Goal: Task Accomplishment & Management: Manage account settings

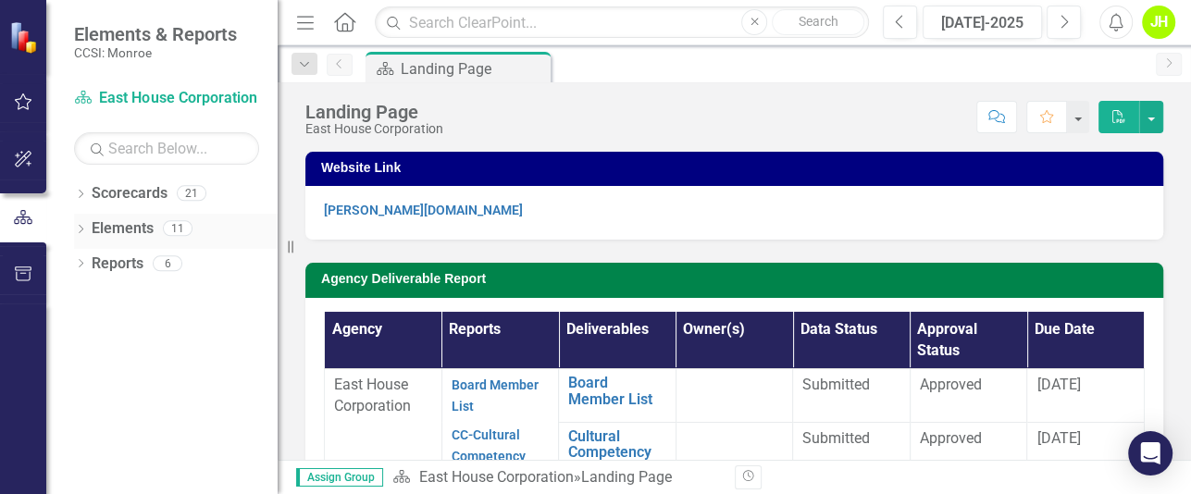
click at [86, 229] on icon "Dropdown" at bounding box center [80, 231] width 13 height 10
click at [78, 197] on icon "Dropdown" at bounding box center [80, 196] width 13 height 10
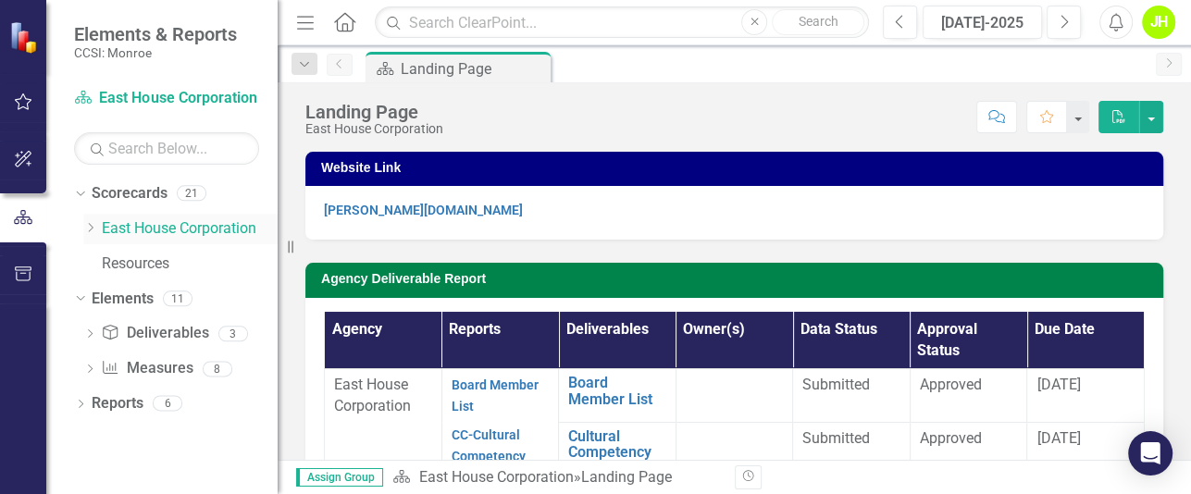
click at [120, 229] on link "East House Corporation" at bounding box center [190, 228] width 176 height 21
click at [94, 228] on icon "Dropdown" at bounding box center [90, 227] width 14 height 11
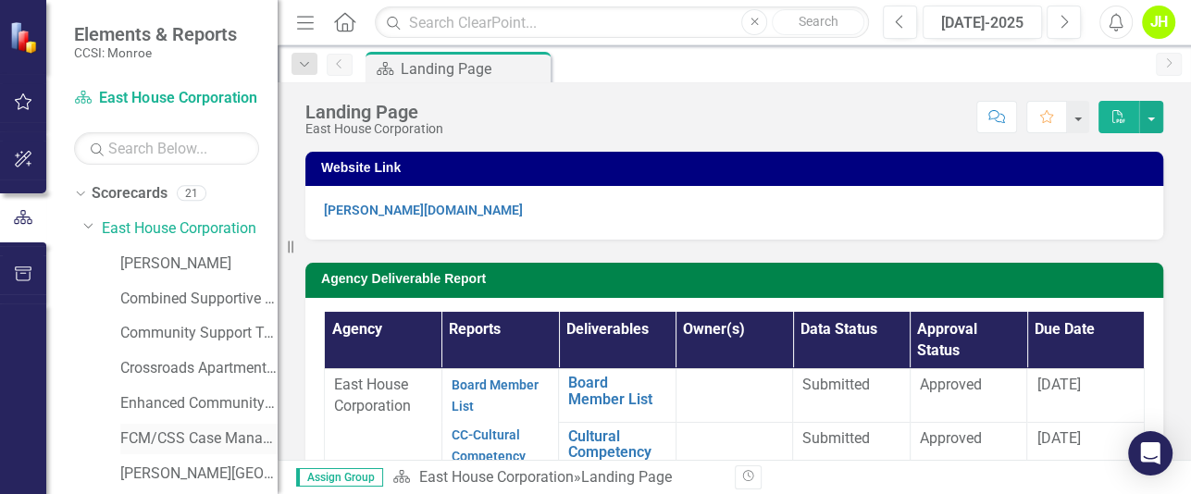
click at [173, 442] on link "FCM/CSS Case Management" at bounding box center [198, 439] width 157 height 21
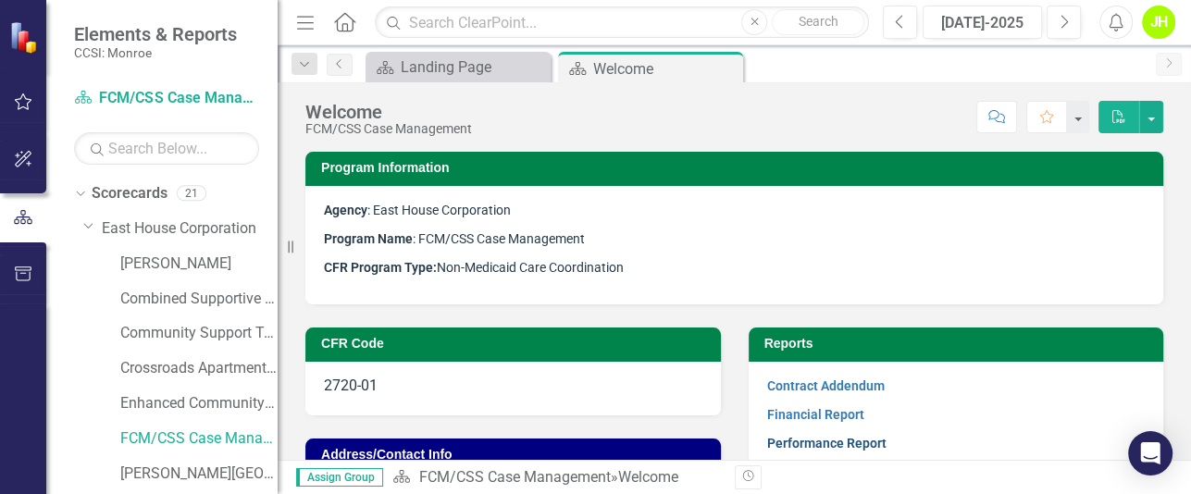
click at [794, 441] on link "Performance Report" at bounding box center [826, 443] width 119 height 15
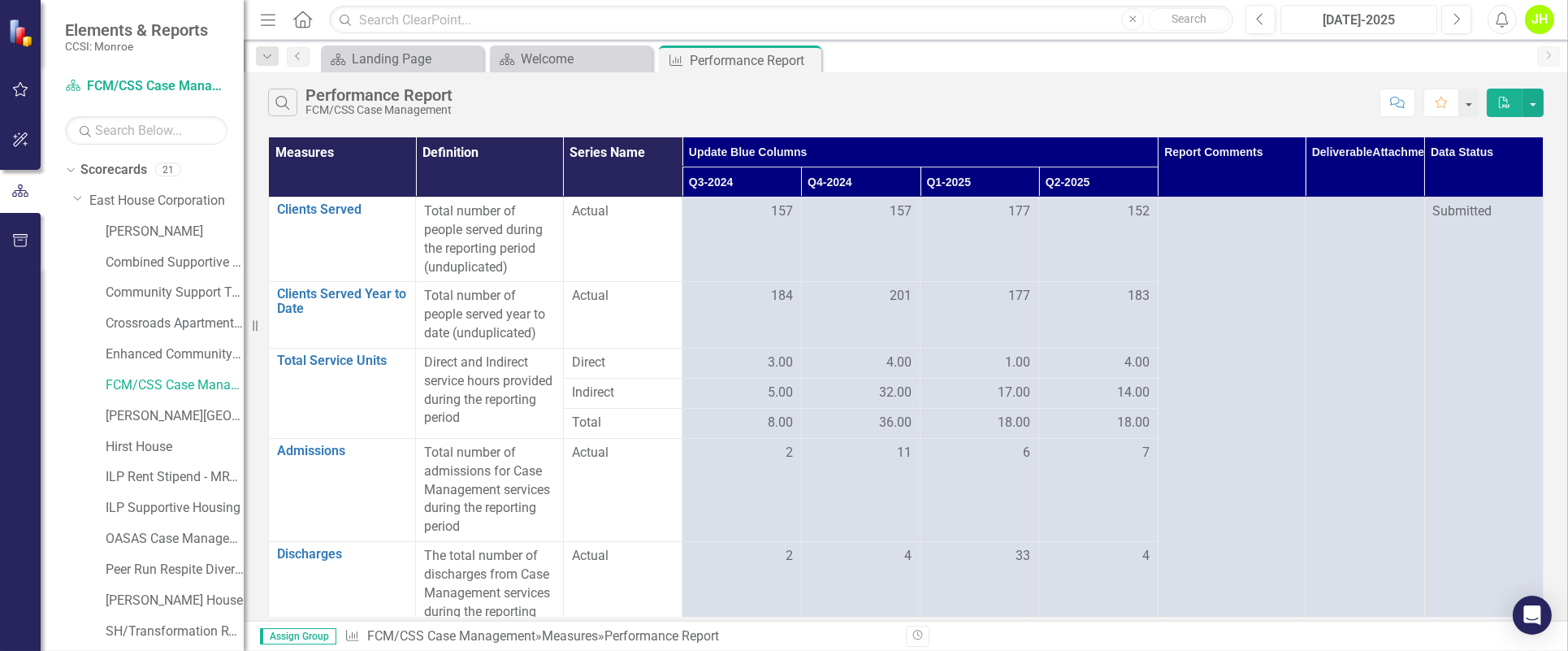
click at [1045, 21] on div "[DATE]-2025" at bounding box center [1359, 20] width 146 height 19
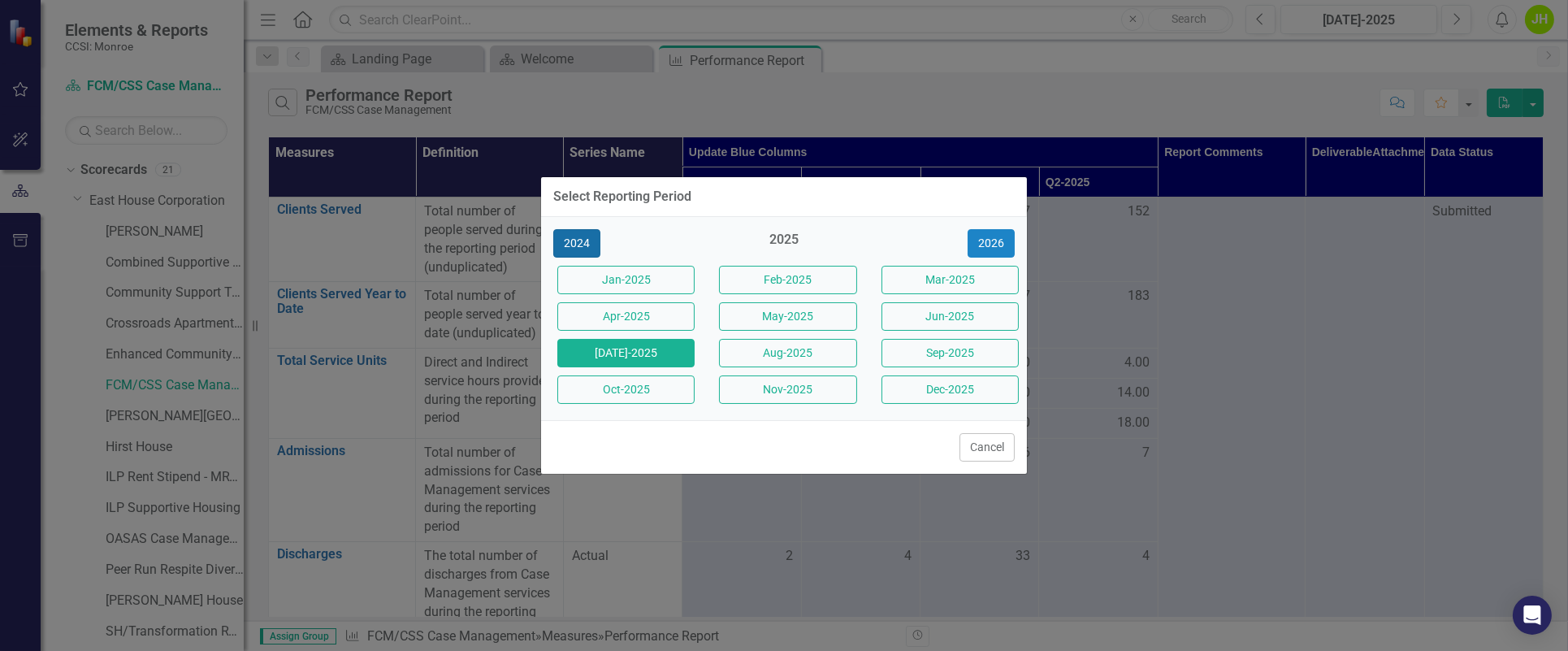
click at [585, 238] on button "2024" at bounding box center [577, 243] width 47 height 28
click at [579, 246] on button "2023" at bounding box center [577, 243] width 47 height 28
click at [552, 239] on div "2022" at bounding box center [622, 243] width 162 height 28
click at [781, 235] on div "2023" at bounding box center [784, 244] width 137 height 27
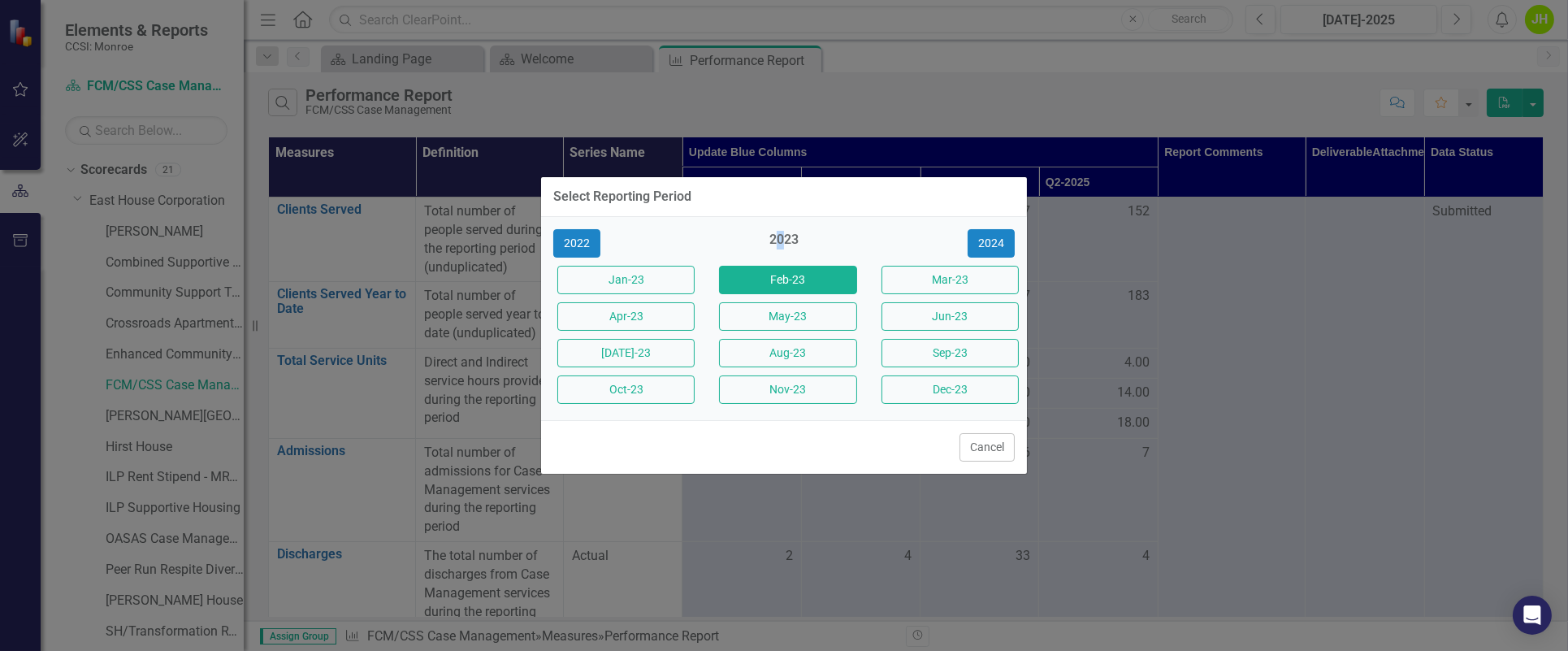
drag, startPoint x: 781, startPoint y: 235, endPoint x: 796, endPoint y: 270, distance: 38.1
click at [796, 270] on button "Feb-23" at bounding box center [788, 280] width 137 height 28
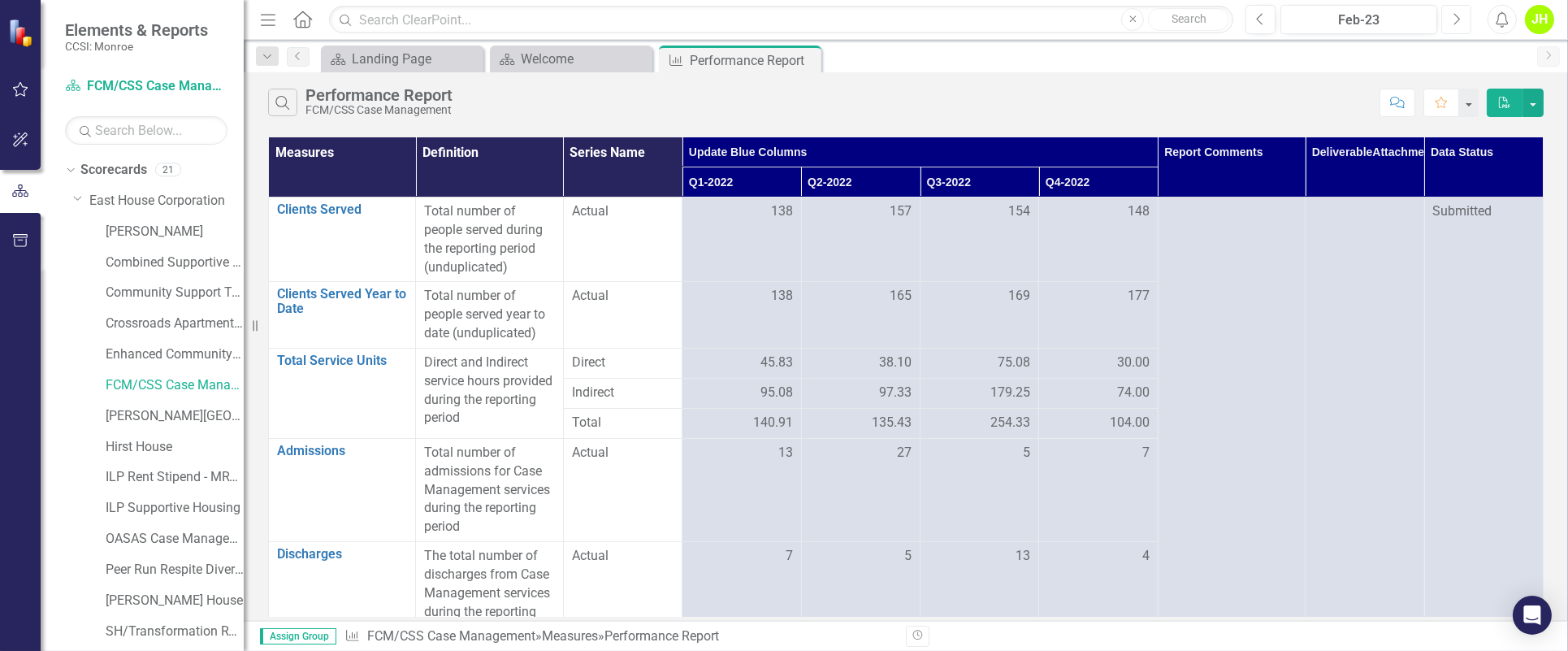
click at [1045, 24] on icon "Next" at bounding box center [1457, 19] width 9 height 15
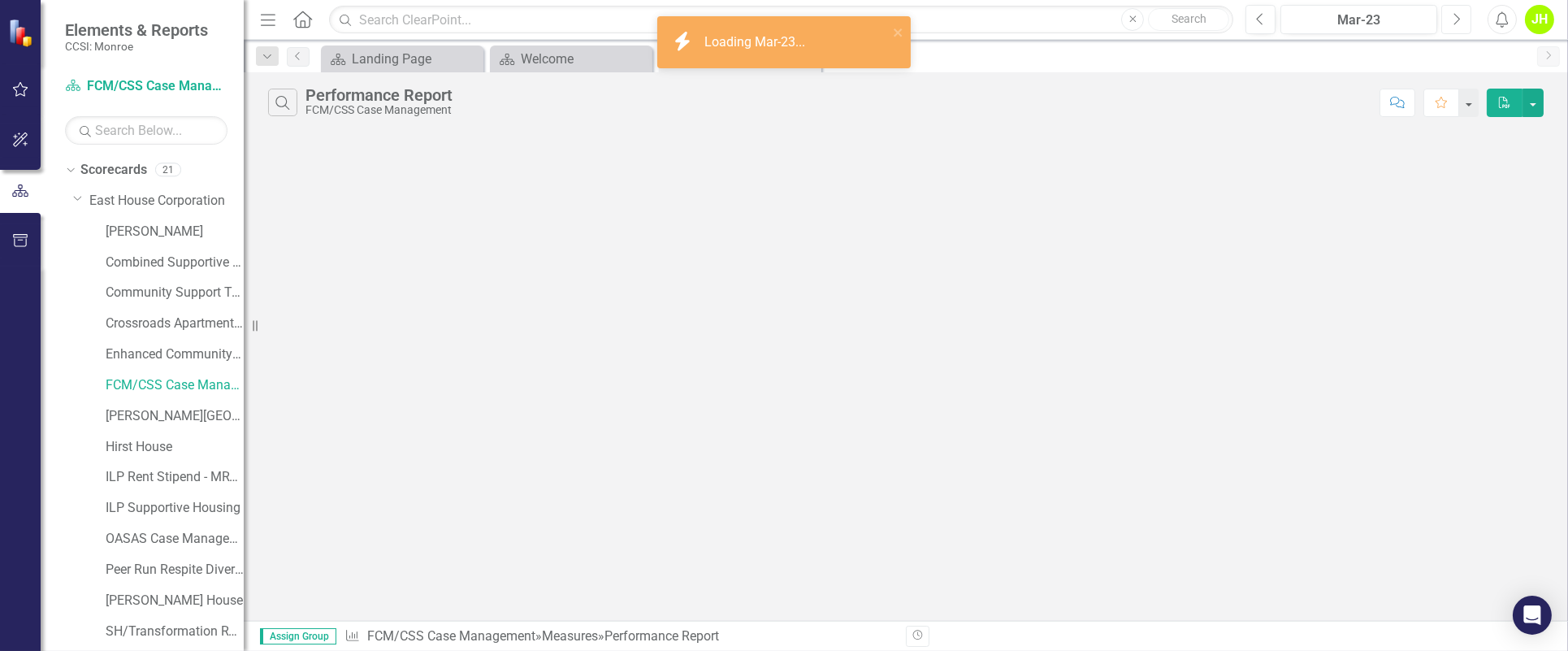
click at [1045, 24] on icon "Next" at bounding box center [1457, 19] width 9 height 15
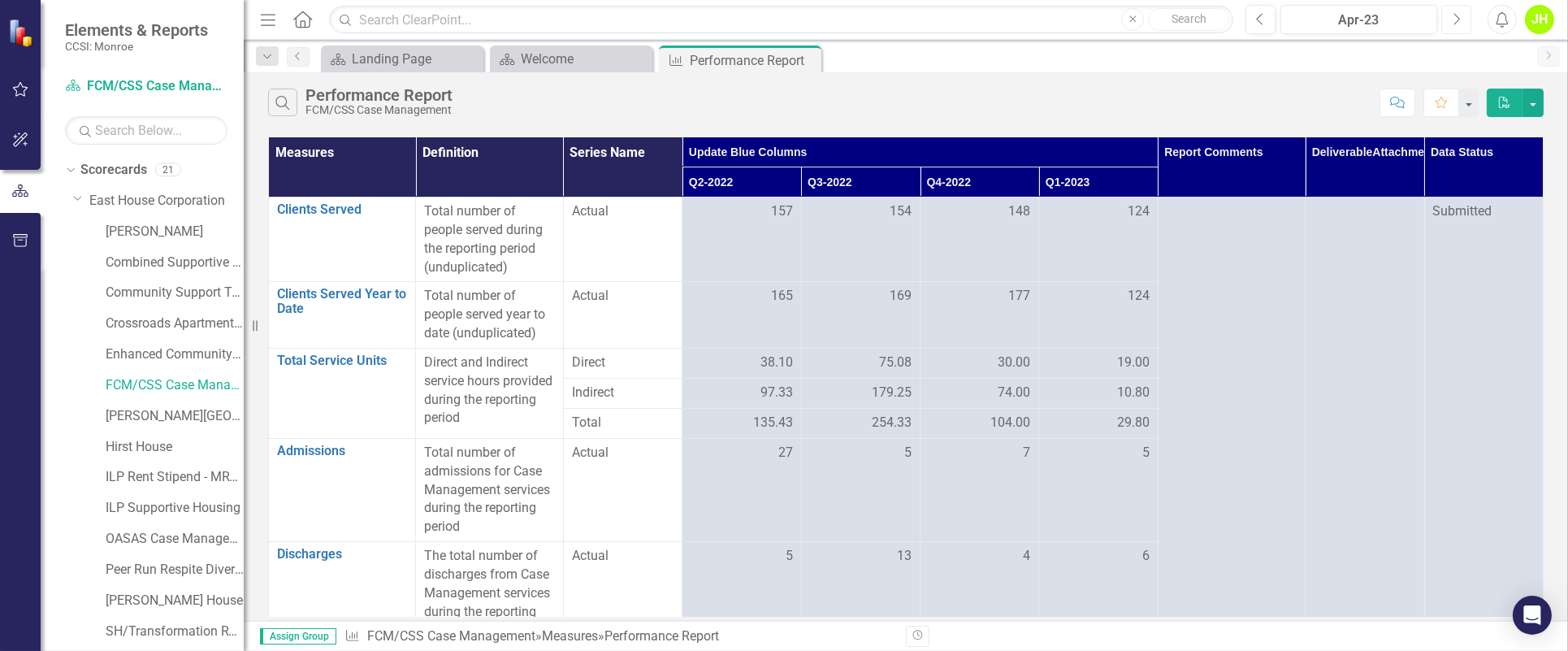
click at [1045, 18] on icon "Next" at bounding box center [1457, 19] width 9 height 15
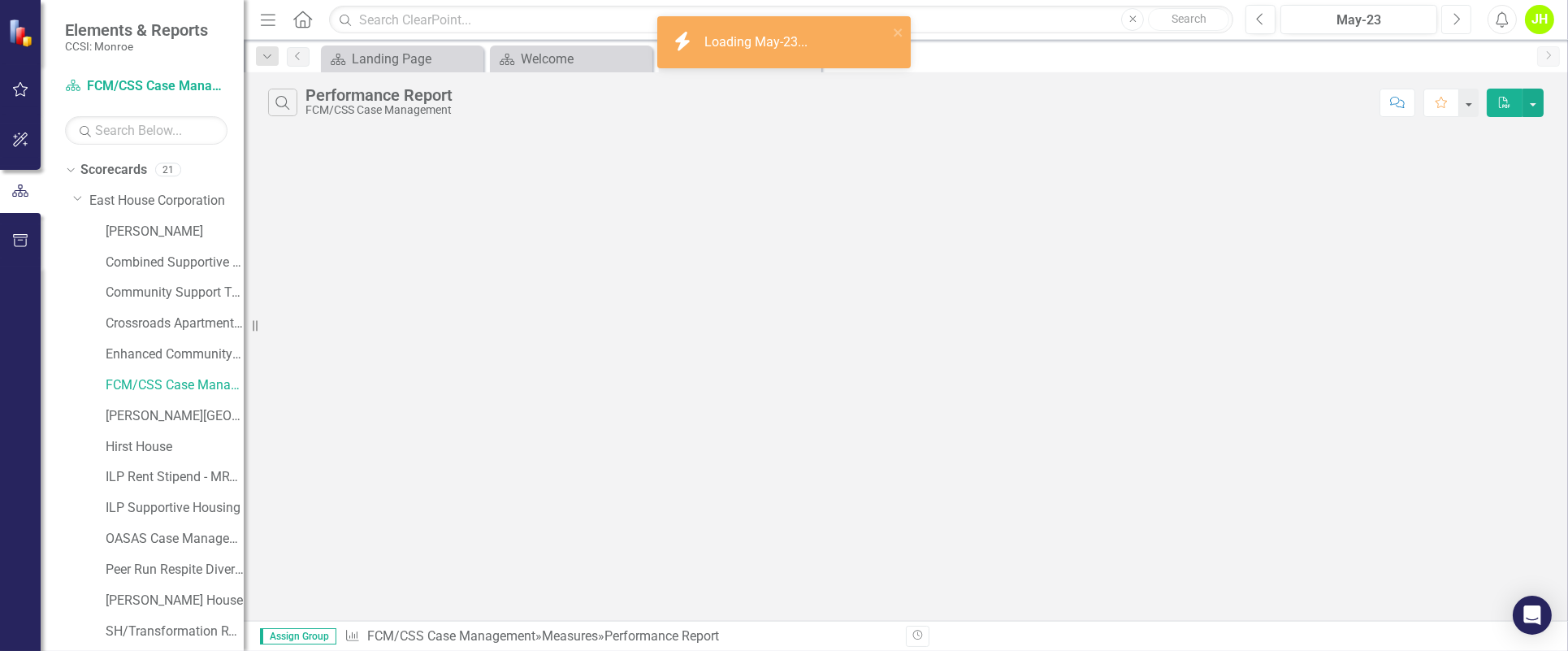
click at [1045, 18] on icon "Next" at bounding box center [1457, 19] width 9 height 15
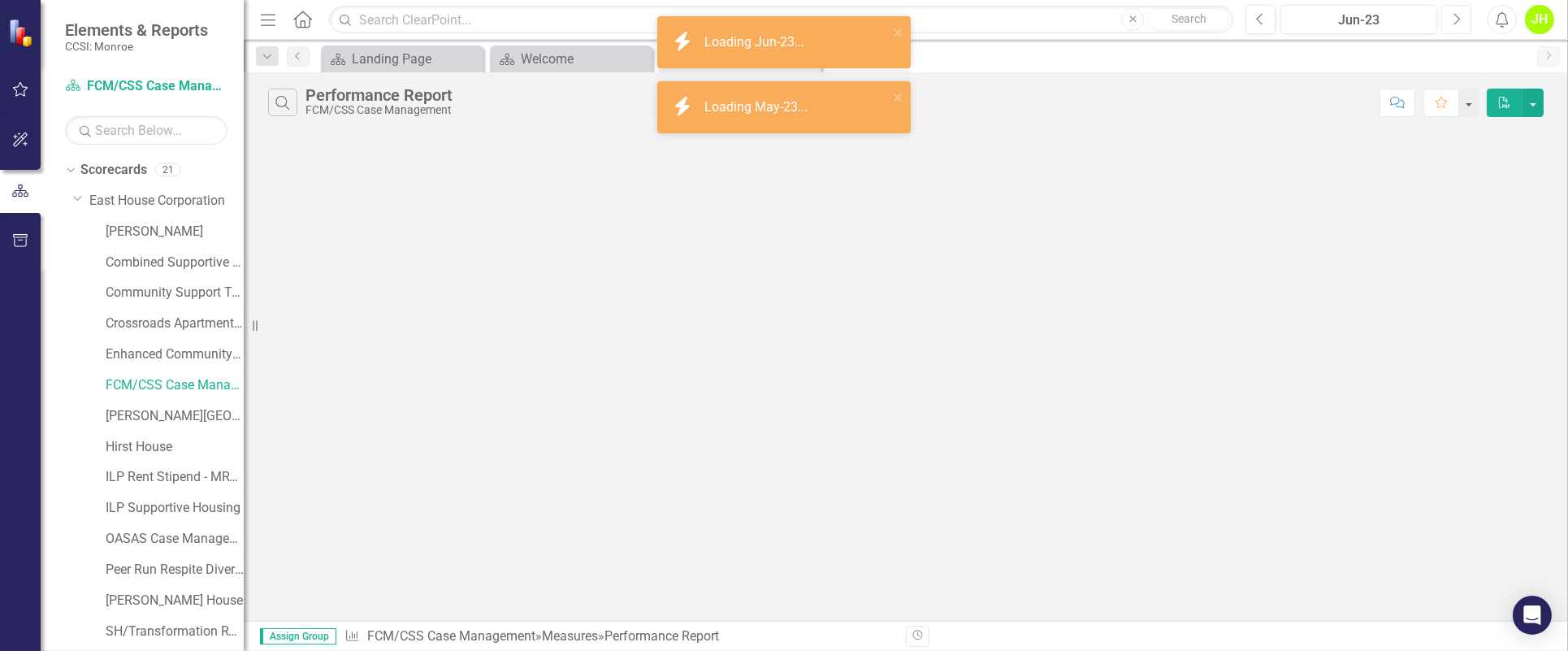
click at [1045, 18] on icon "Next" at bounding box center [1457, 19] width 9 height 15
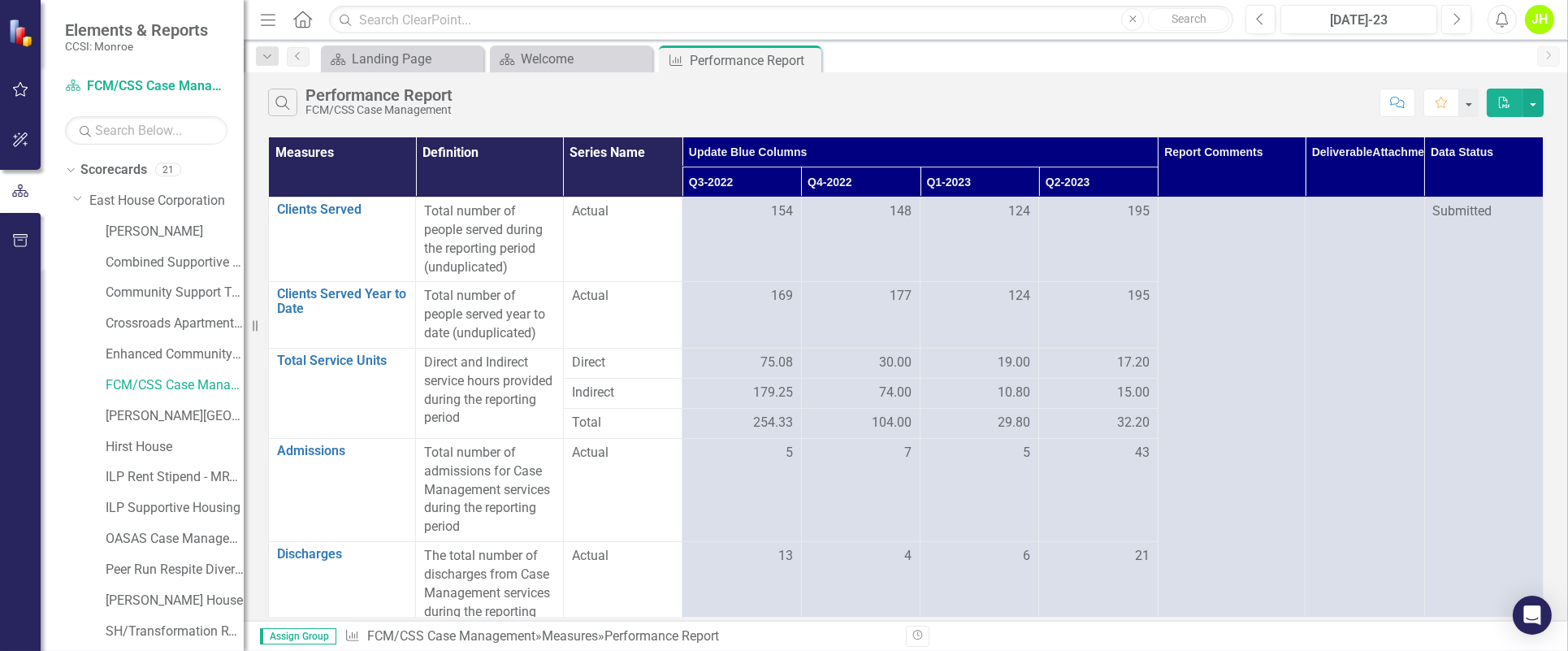
click at [1045, 11] on div "Previous [DATE]-23 Next Alerts JH User Edit Profile Disable Sound Silence Alert…" at bounding box center [1393, 19] width 329 height 29
click at [1045, 19] on icon "Next" at bounding box center [1457, 19] width 9 height 15
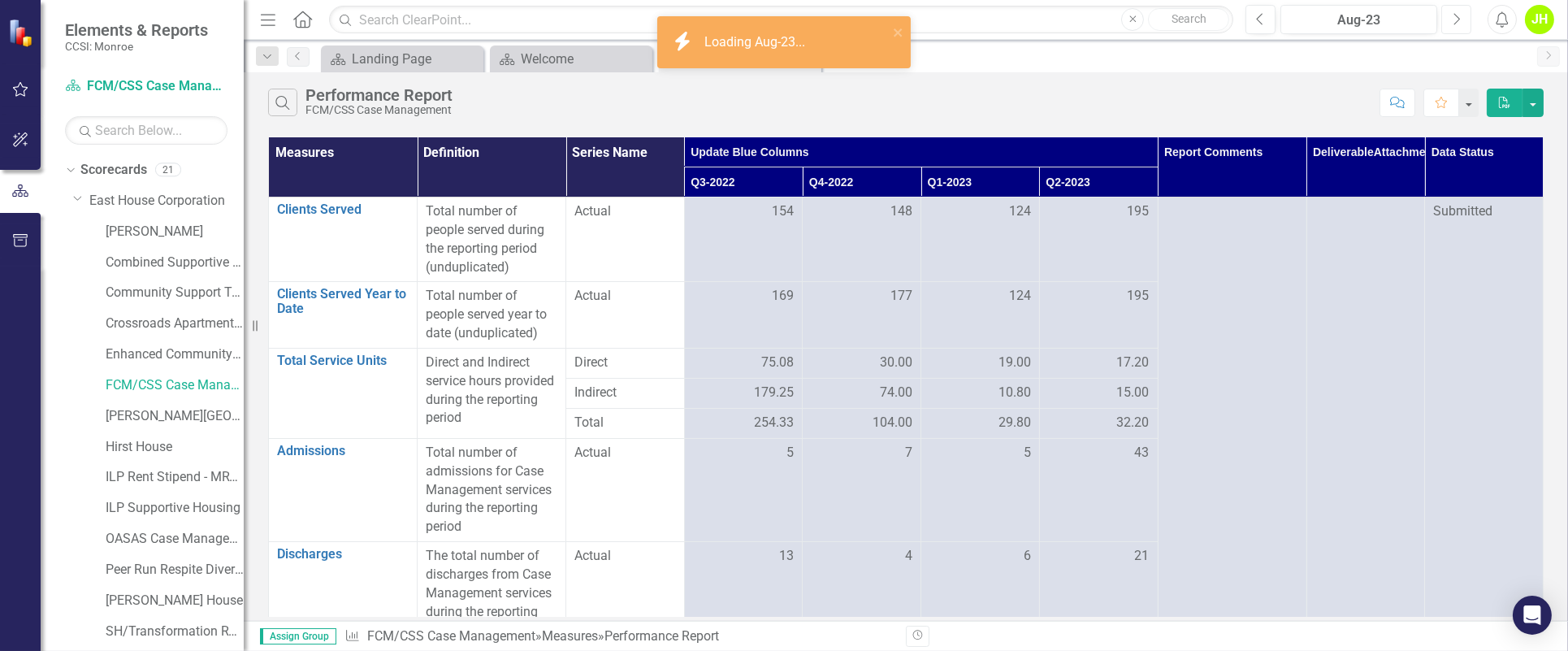
click at [1045, 23] on button "Next" at bounding box center [1457, 19] width 30 height 29
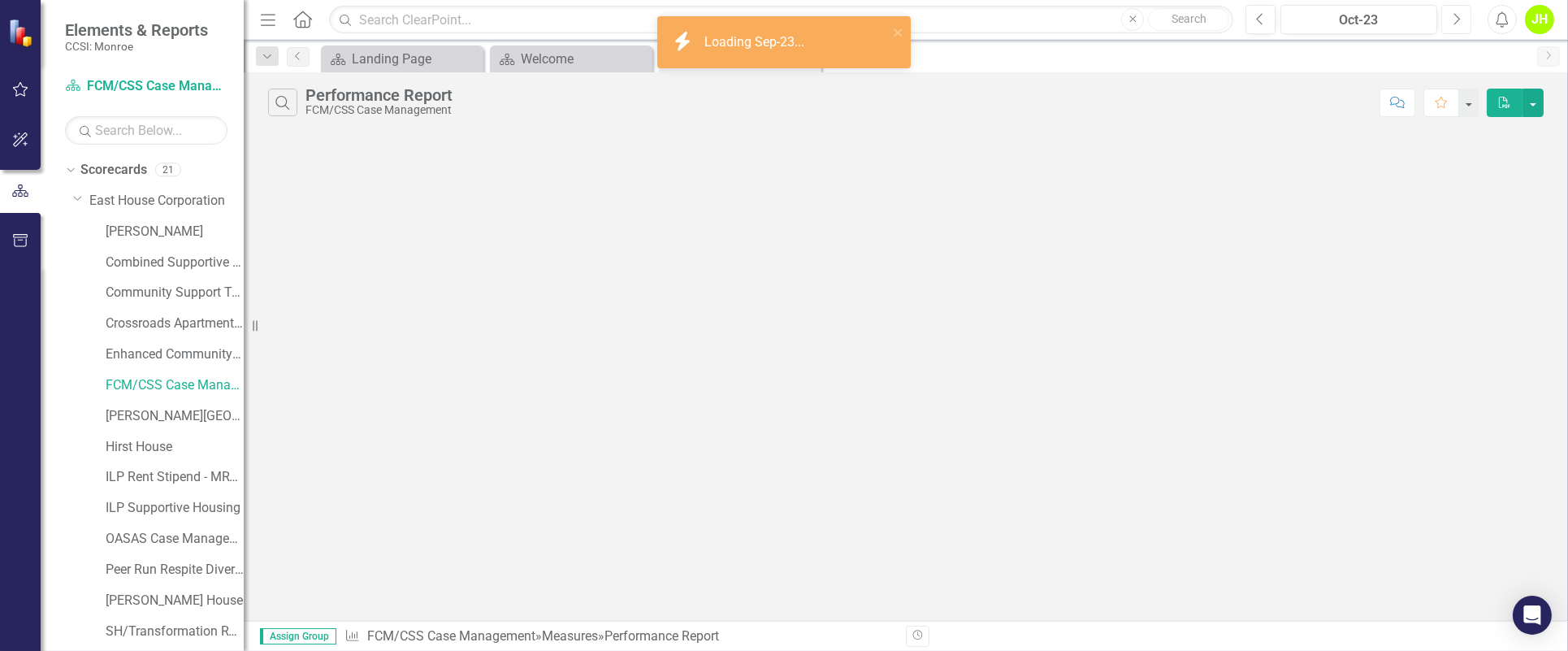
click at [1045, 23] on button "Next" at bounding box center [1457, 19] width 30 height 29
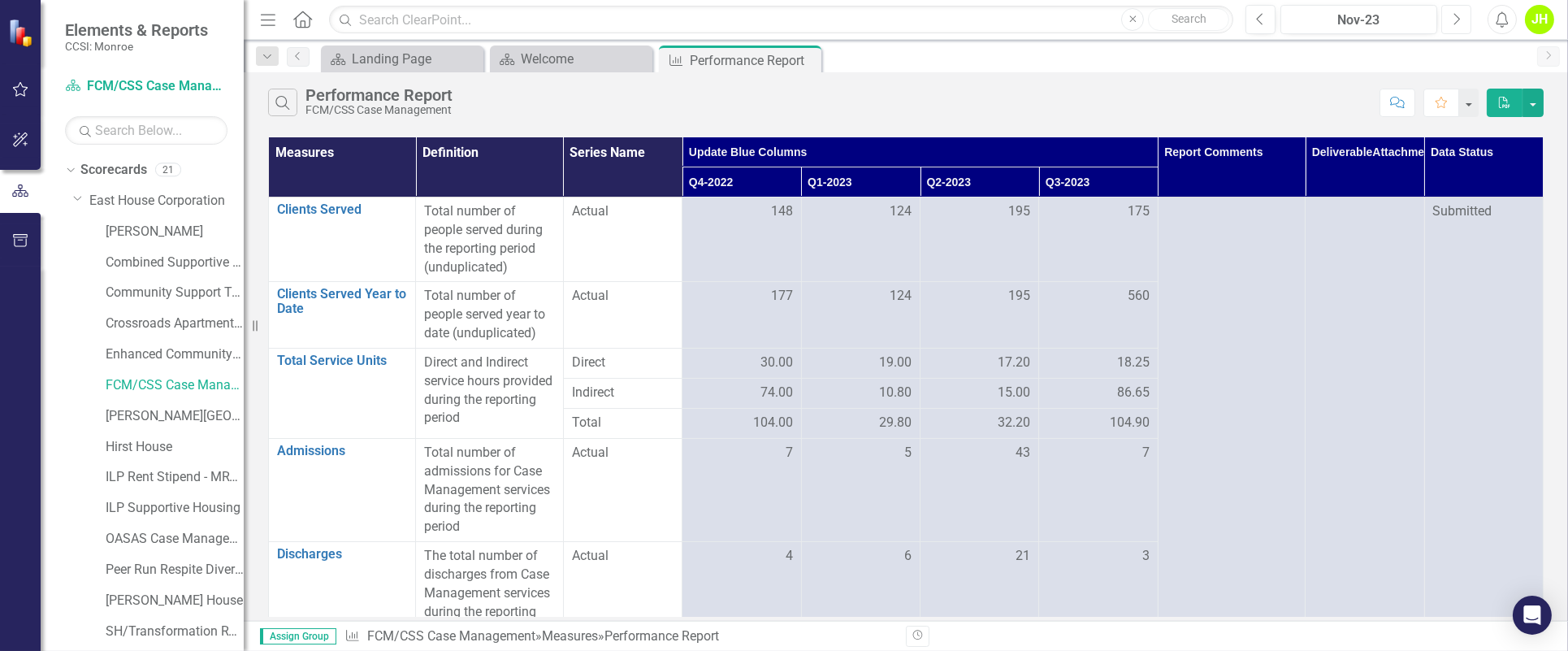
click at [1045, 20] on icon "Next" at bounding box center [1457, 19] width 9 height 15
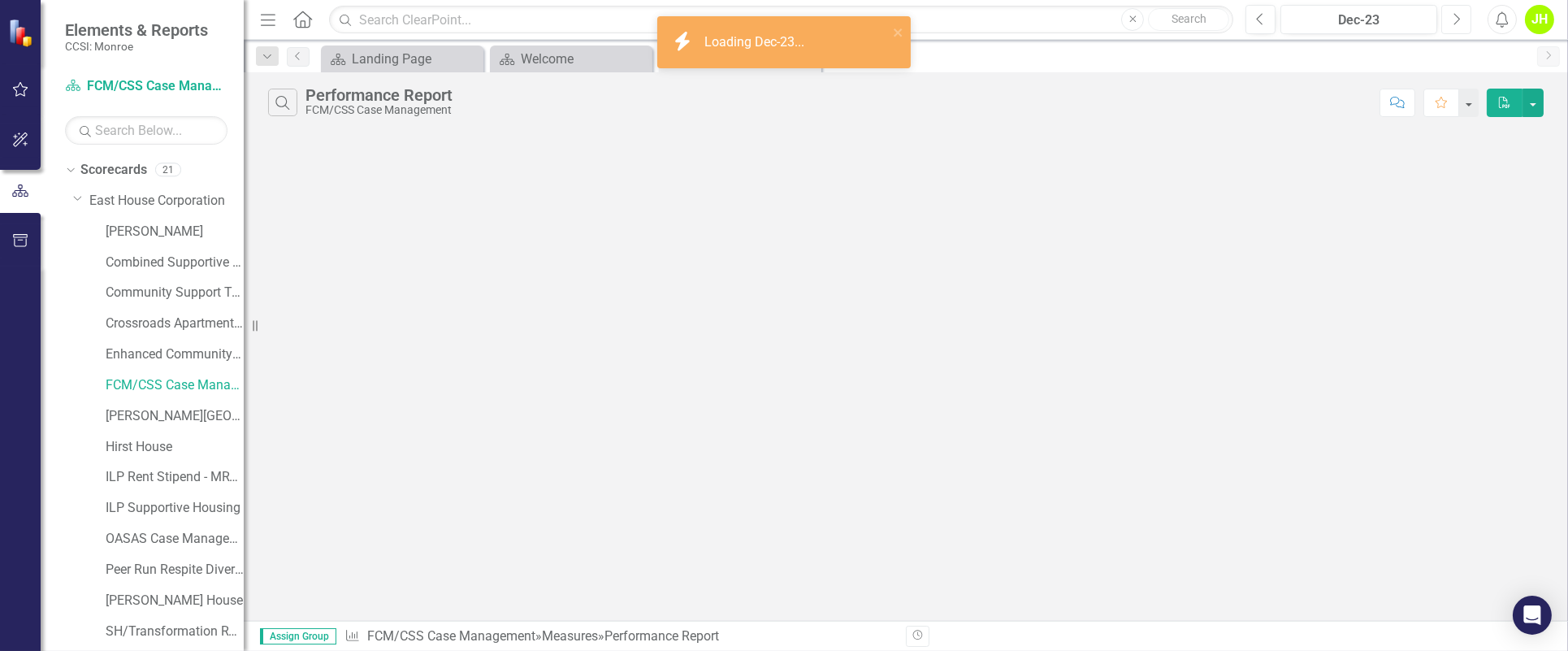
click at [1045, 18] on icon "button" at bounding box center [1457, 18] width 6 height 11
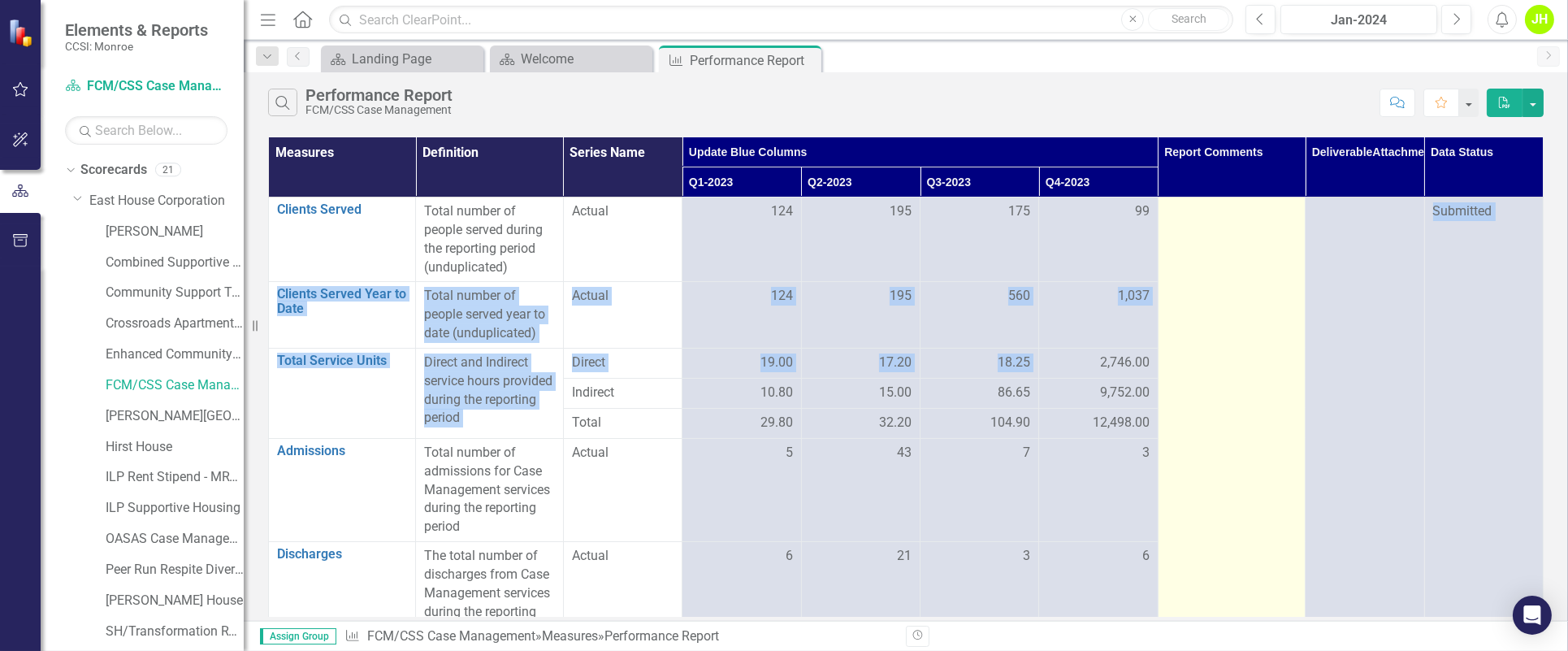
drag, startPoint x: 1091, startPoint y: 367, endPoint x: 1182, endPoint y: 354, distance: 91.9
click at [1045, 354] on tbody "Clients Served Link Open Element Total number of people served during the repor…" at bounding box center [906, 482] width 1275 height 570
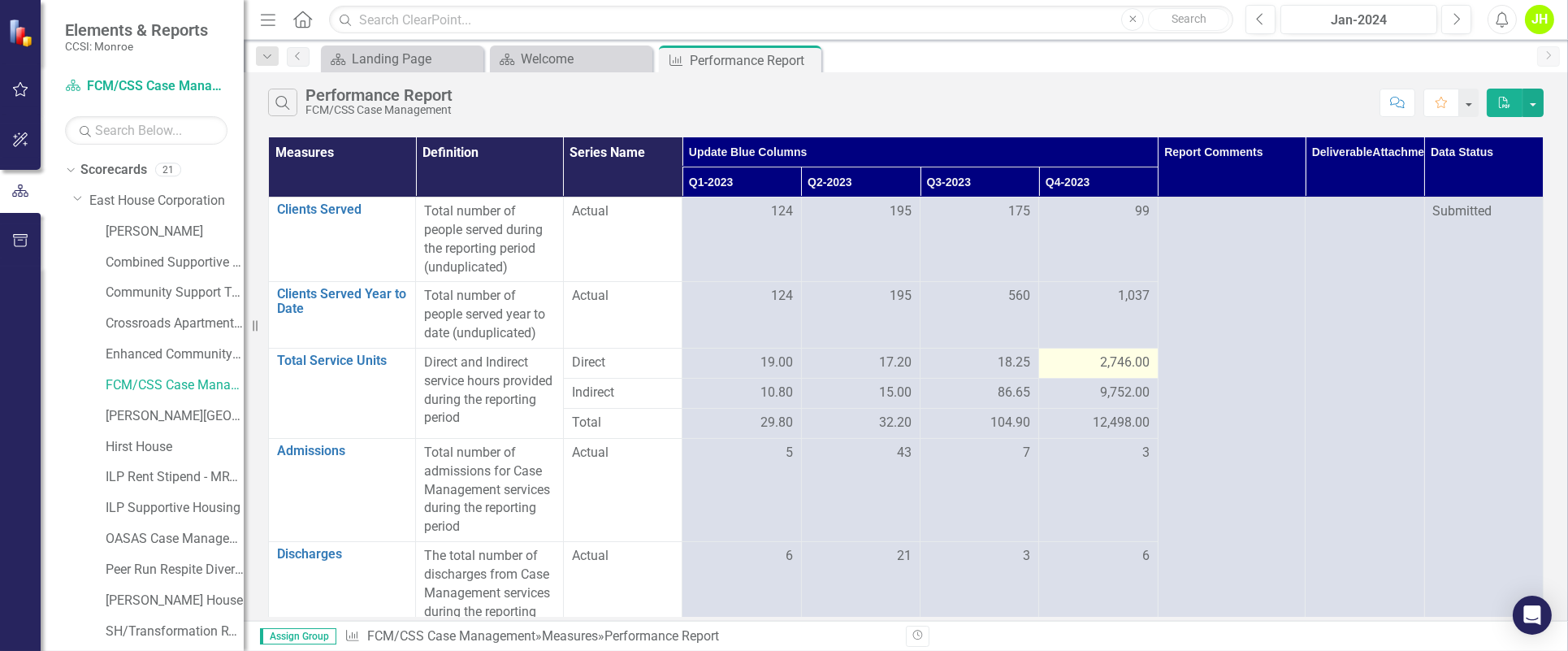
drag, startPoint x: 1182, startPoint y: 354, endPoint x: 1124, endPoint y: 365, distance: 59.0
click at [1045, 365] on span "2,746.00" at bounding box center [1125, 363] width 49 height 18
click at [1045, 358] on div "2,746.00" at bounding box center [1098, 363] width 102 height 18
click at [1045, 361] on div "2,746.00" at bounding box center [1098, 363] width 102 height 18
click at [1045, 365] on div "2,746.00" at bounding box center [1098, 363] width 102 height 18
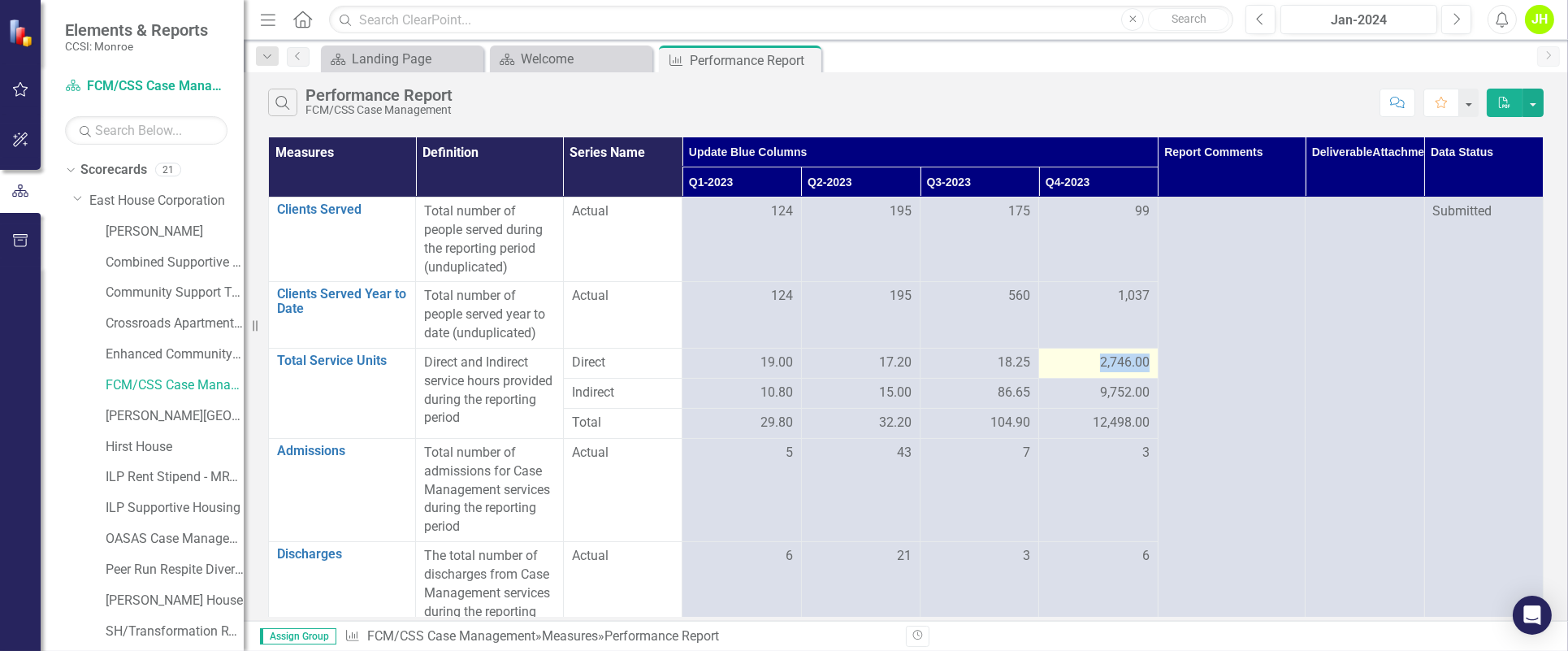
click at [1045, 365] on div "2,746.00" at bounding box center [1098, 363] width 102 height 18
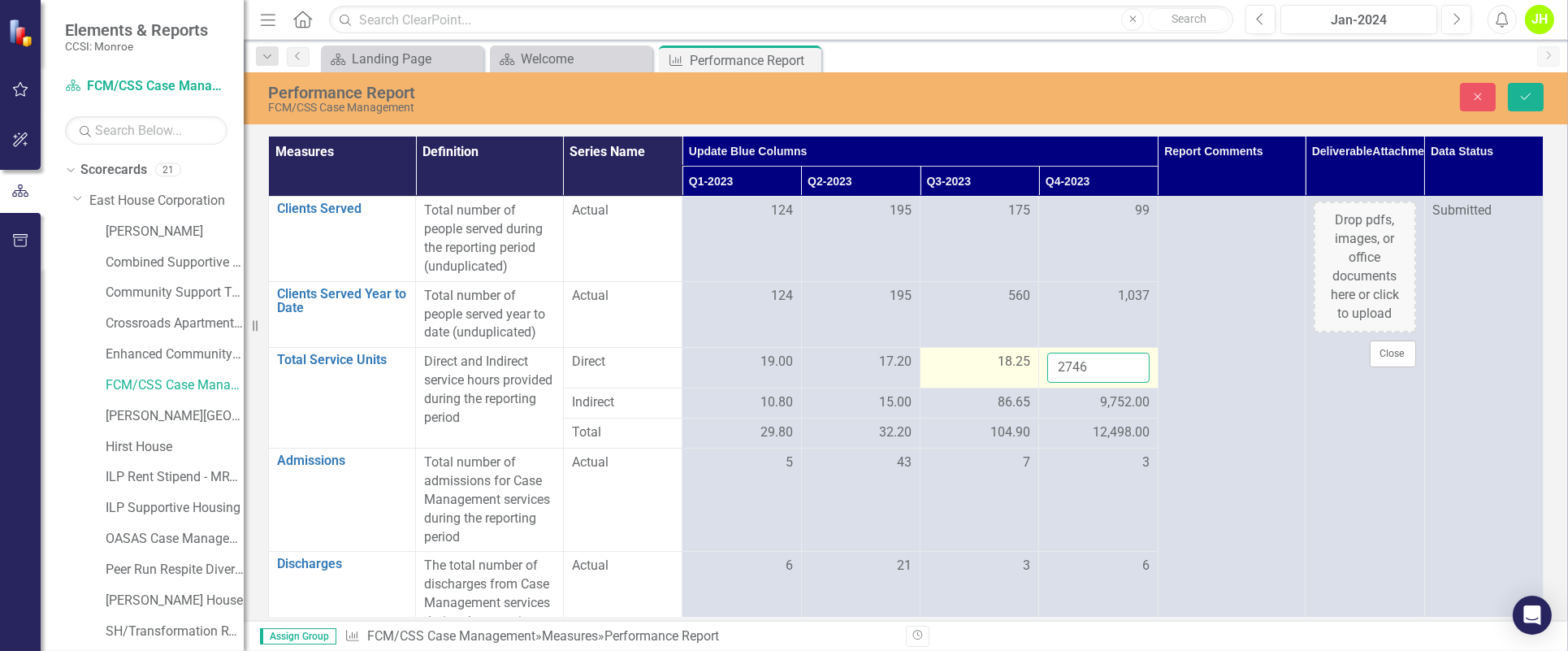
drag, startPoint x: 1087, startPoint y: 365, endPoint x: 1029, endPoint y: 373, distance: 58.5
click at [1029, 373] on tr "Total Service Units Link Open Element Direct and Indirect service hours provide…" at bounding box center [906, 368] width 1275 height 40
type input "46"
click at [1045, 397] on div "9,752.00" at bounding box center [1098, 402] width 102 height 18
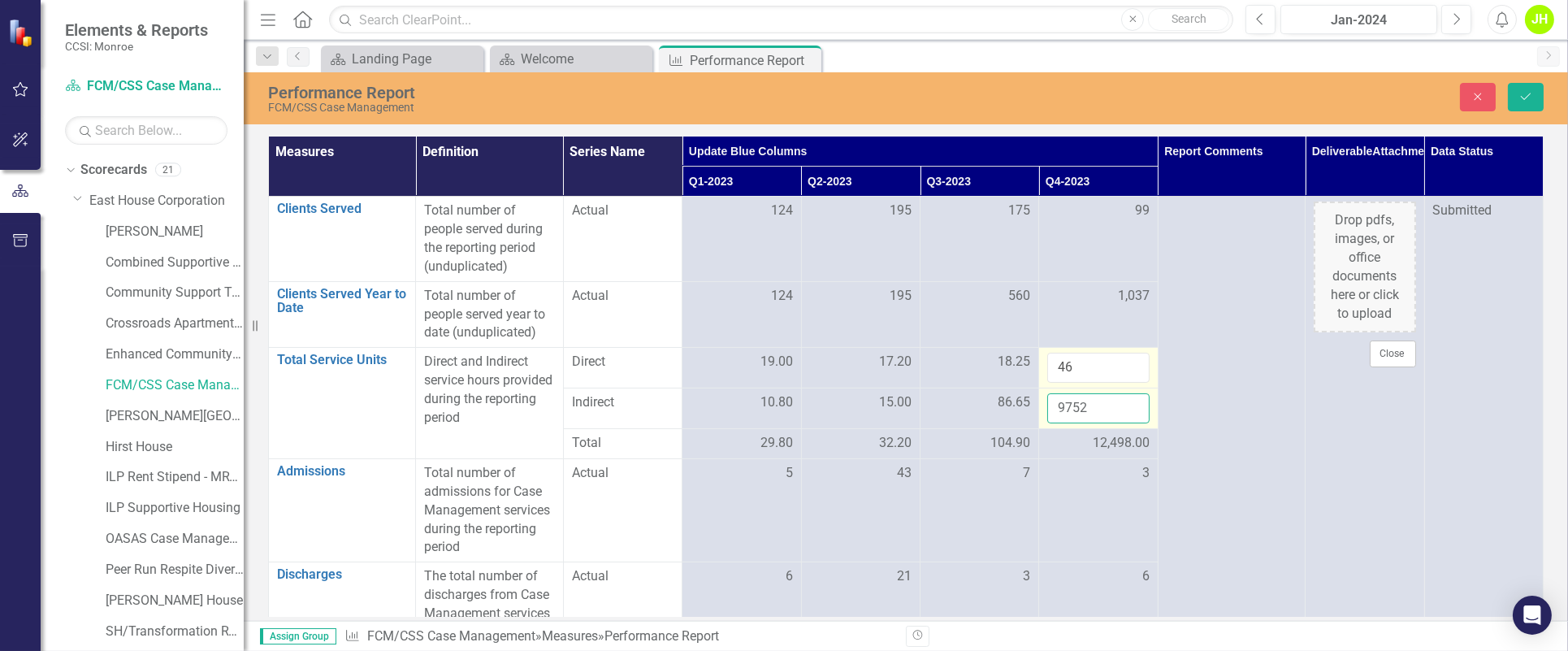
drag, startPoint x: 1082, startPoint y: 397, endPoint x: 1046, endPoint y: 406, distance: 37.1
click at [1045, 406] on input "9752" at bounding box center [1098, 409] width 102 height 30
type input "163"
click button "Save" at bounding box center [1526, 97] width 36 height 28
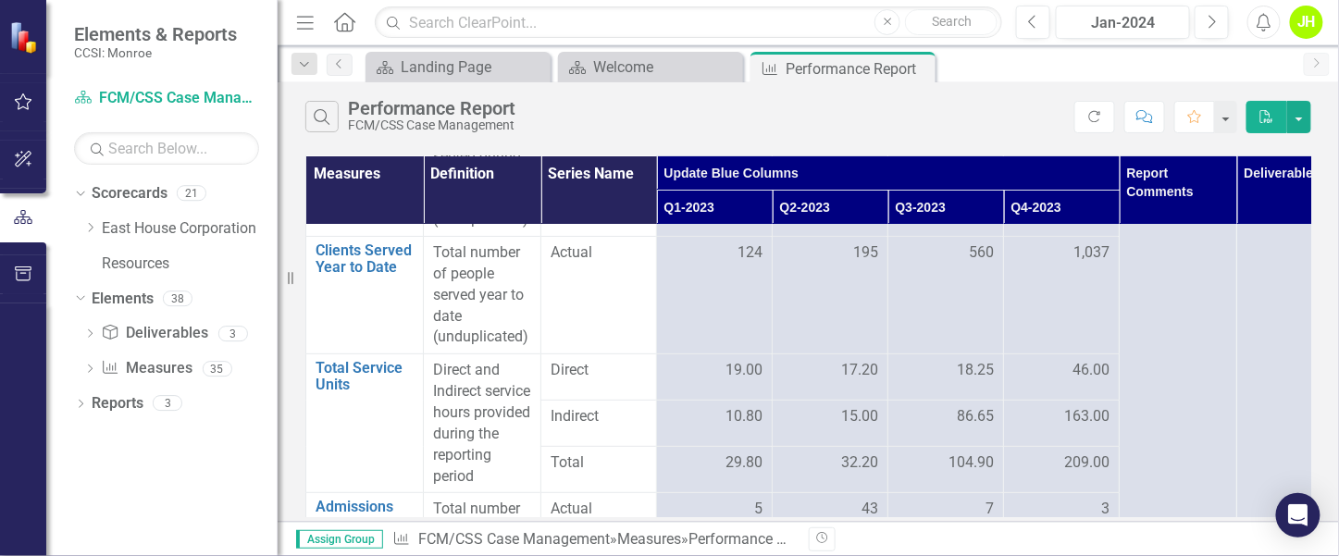
scroll to position [122, 0]
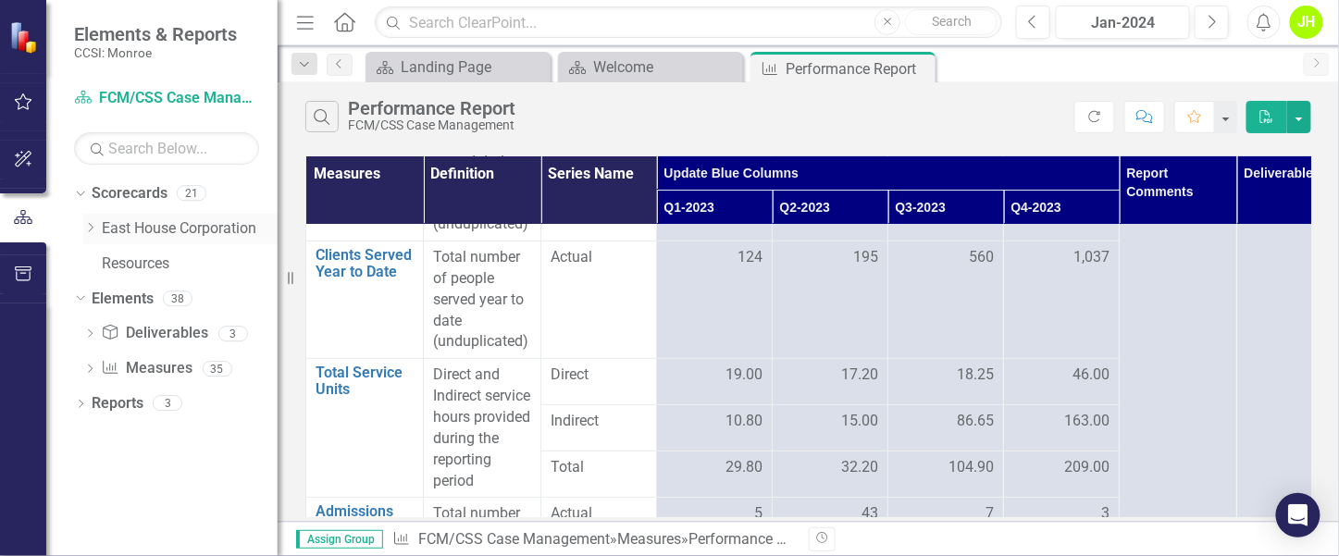
click at [140, 226] on link "East House Corporation" at bounding box center [190, 228] width 176 height 21
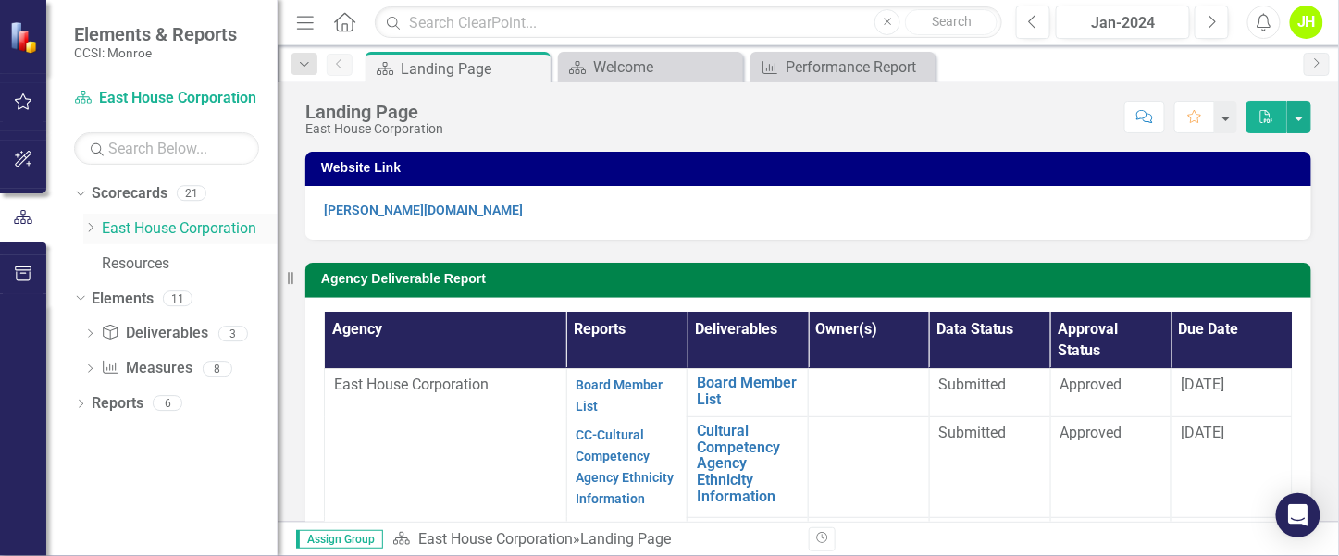
click at [178, 229] on link "East House Corporation" at bounding box center [190, 228] width 176 height 21
click at [143, 224] on link "East House Corporation" at bounding box center [190, 228] width 176 height 21
click at [99, 226] on div "Dropdown" at bounding box center [92, 229] width 19 height 16
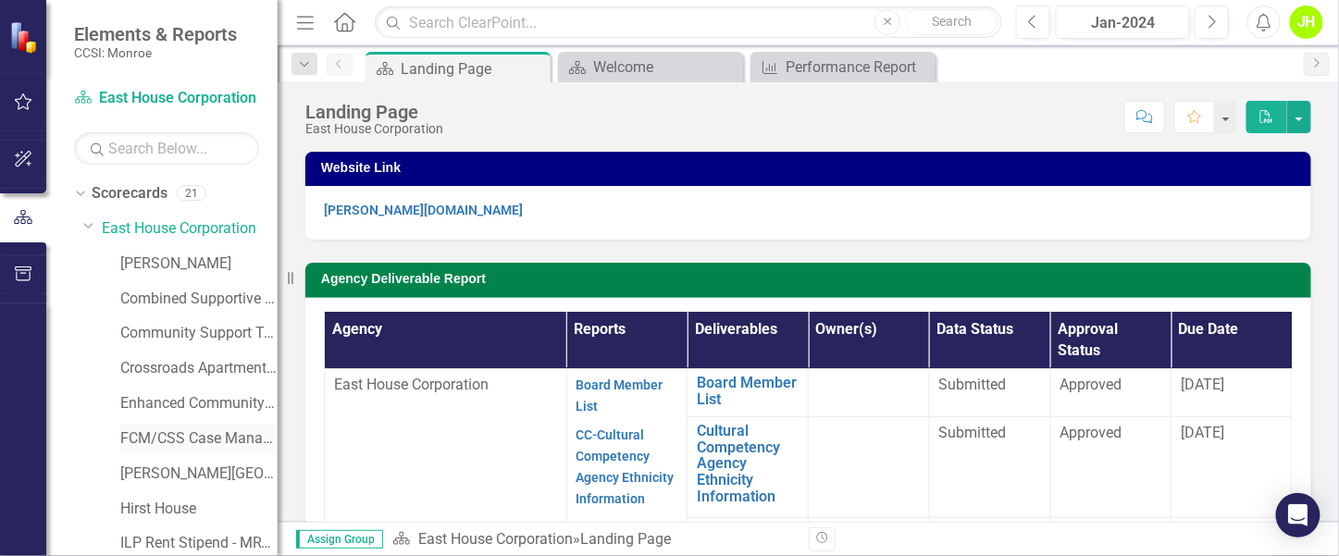
click at [184, 442] on link "FCM/CSS Case Management" at bounding box center [198, 439] width 157 height 21
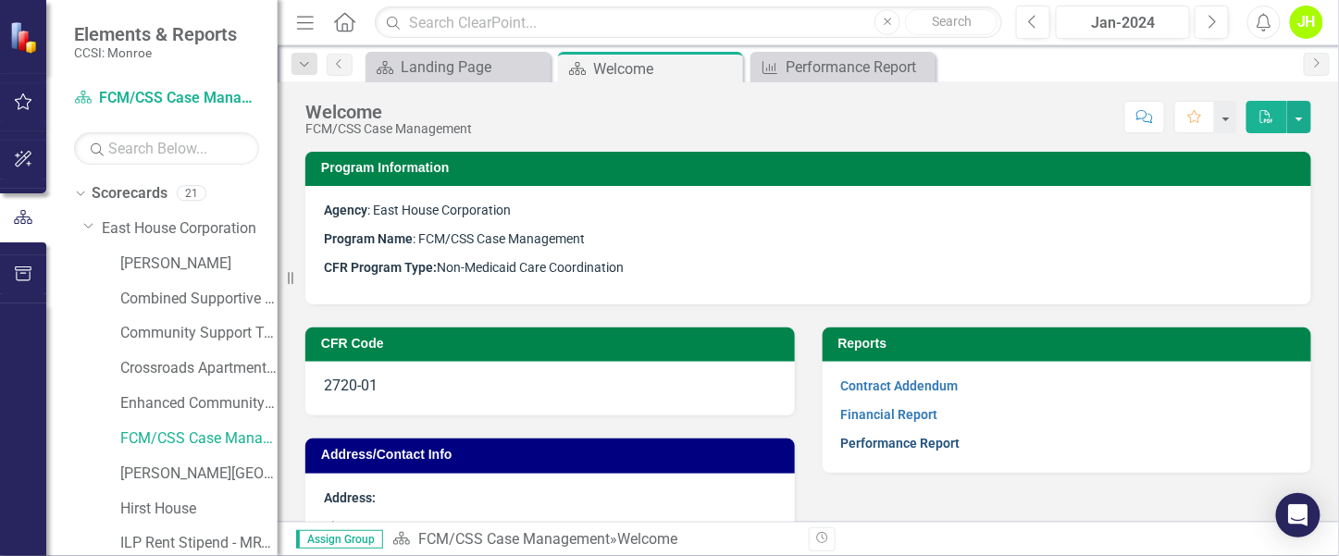
click at [910, 444] on link "Performance Report" at bounding box center [900, 443] width 119 height 15
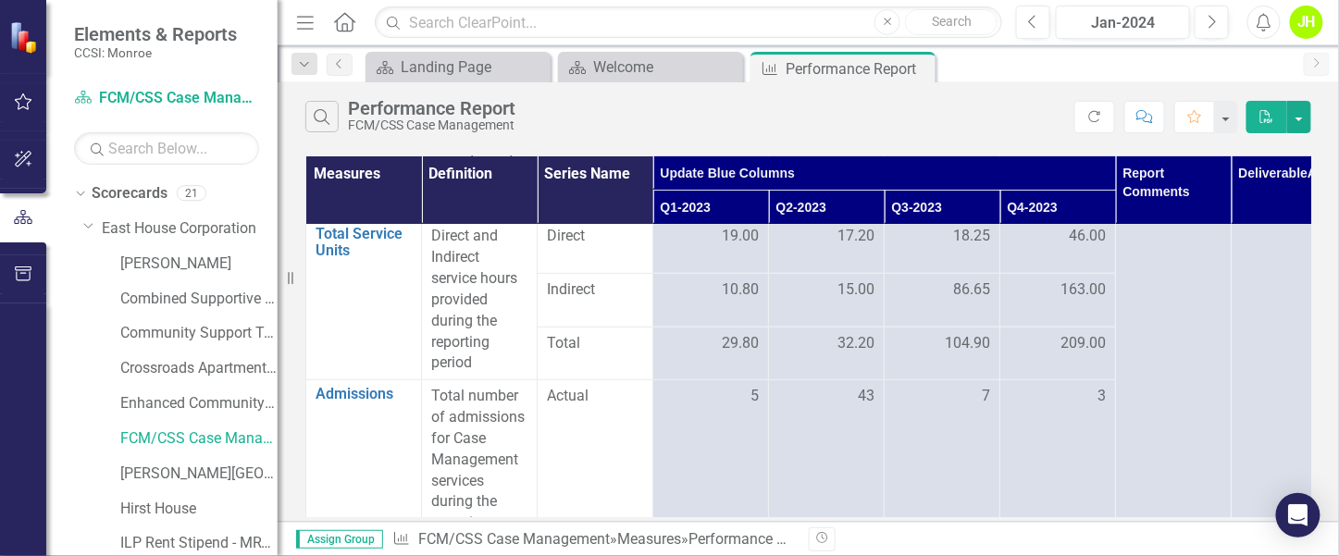
scroll to position [122, 0]
